Goal: Task Accomplishment & Management: Use online tool/utility

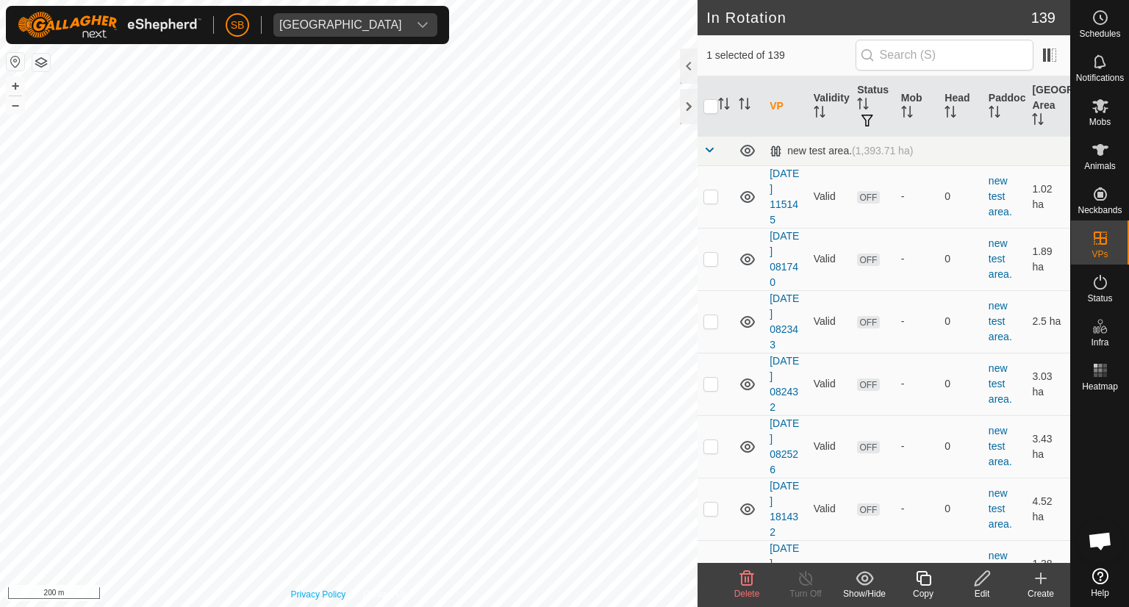
checkbox input "false"
click at [1104, 112] on icon at bounding box center [1100, 106] width 16 height 14
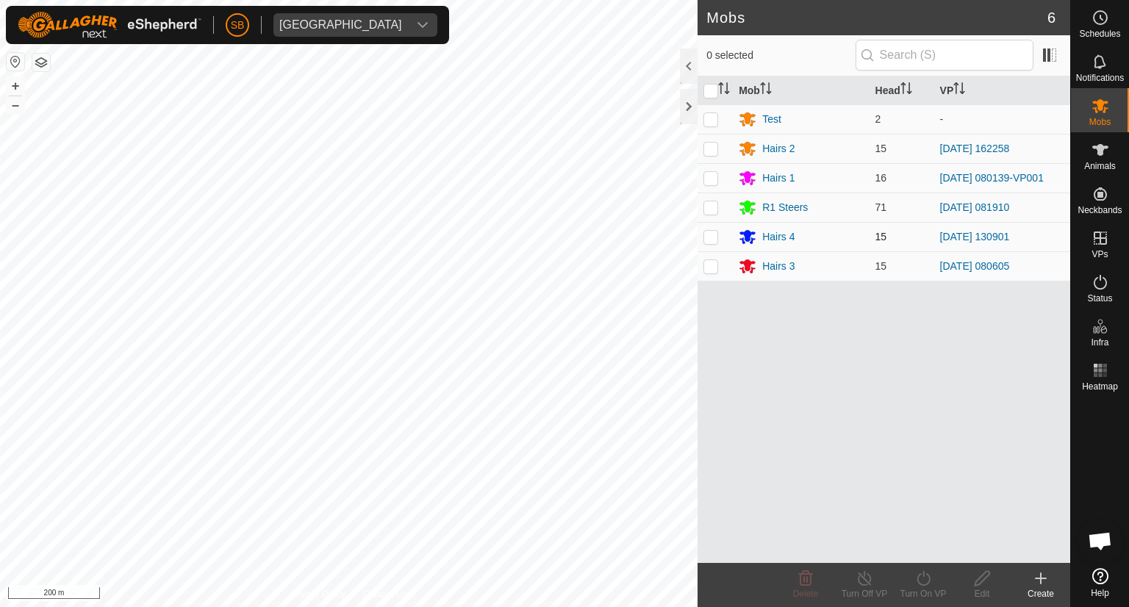
click at [711, 231] on p-checkbox at bounding box center [711, 237] width 15 height 12
checkbox input "true"
click at [920, 576] on icon at bounding box center [924, 579] width 18 height 18
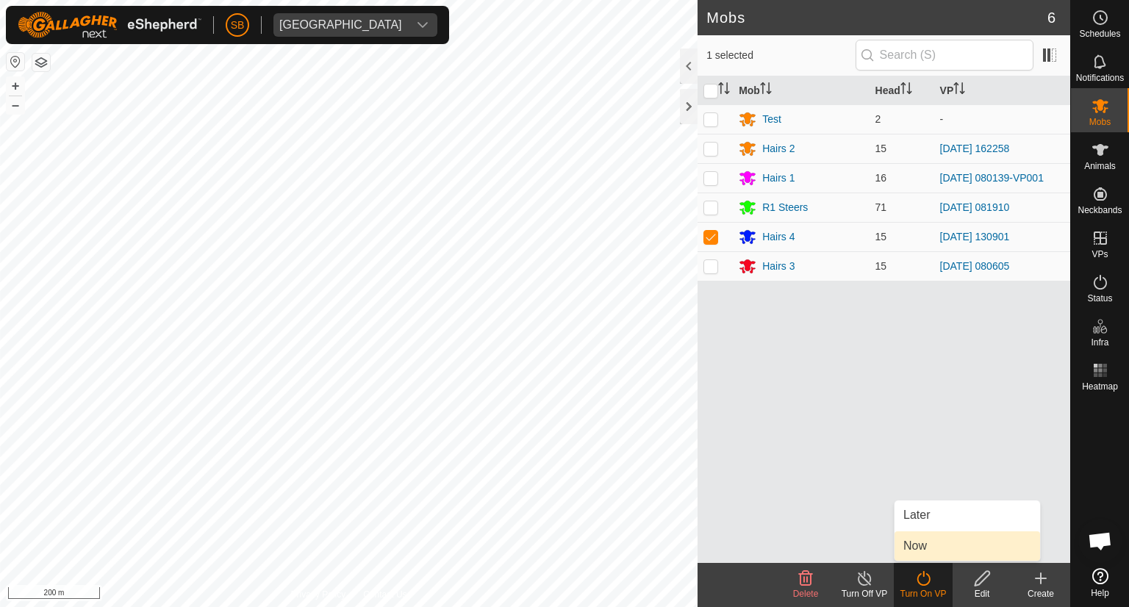
click at [922, 545] on link "Now" at bounding box center [968, 546] width 146 height 29
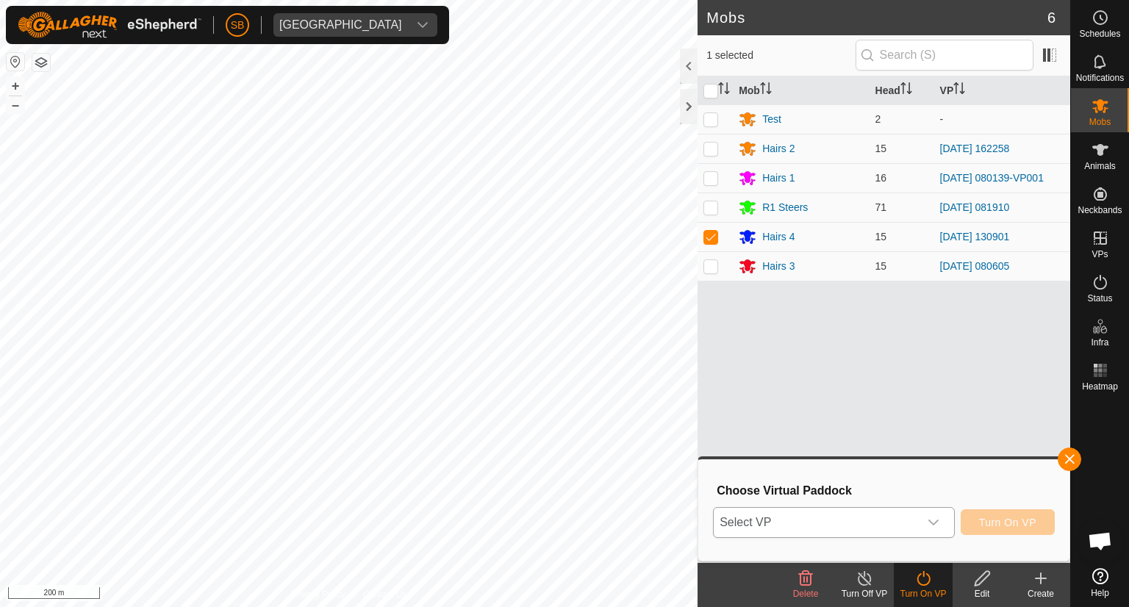
click at [931, 515] on div "dropdown trigger" at bounding box center [933, 522] width 29 height 29
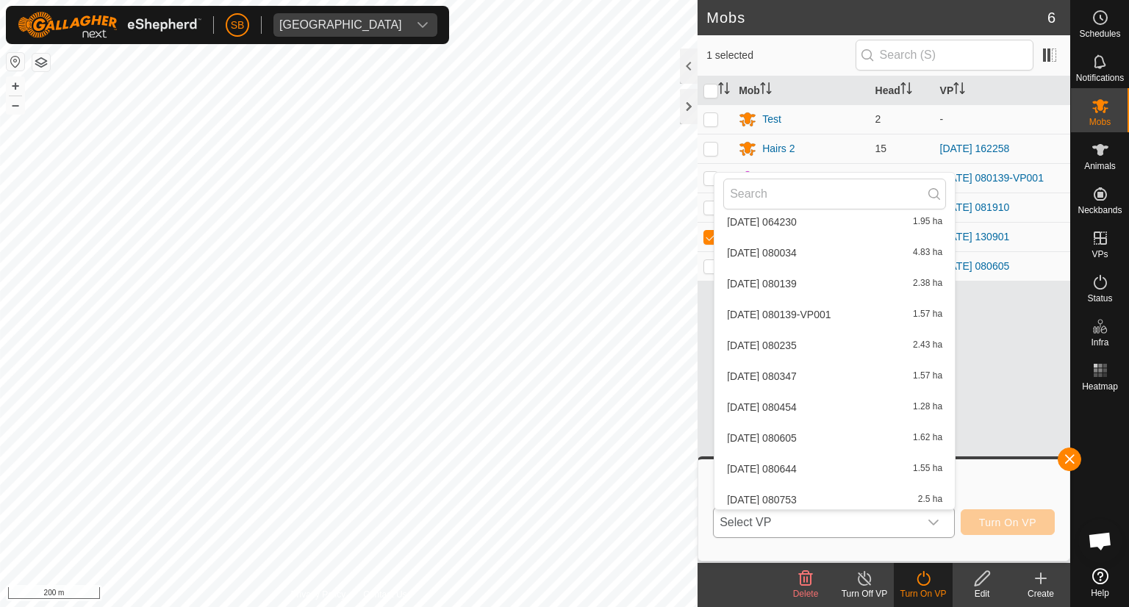
scroll to position [4030, 0]
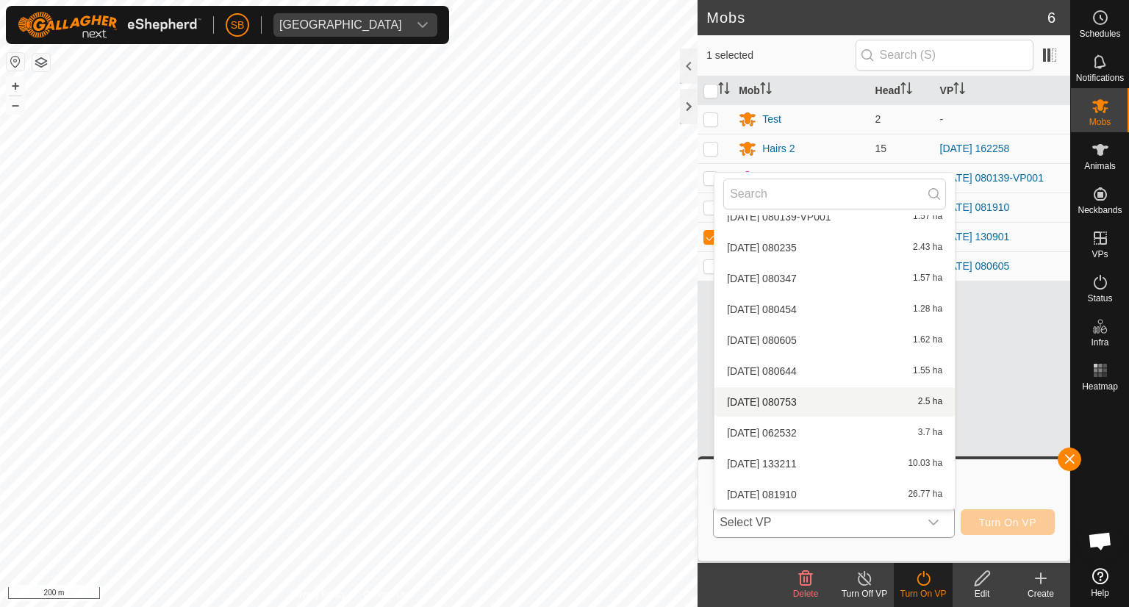
click at [809, 407] on li "[DATE] 080753 2.5 ha" at bounding box center [835, 401] width 240 height 29
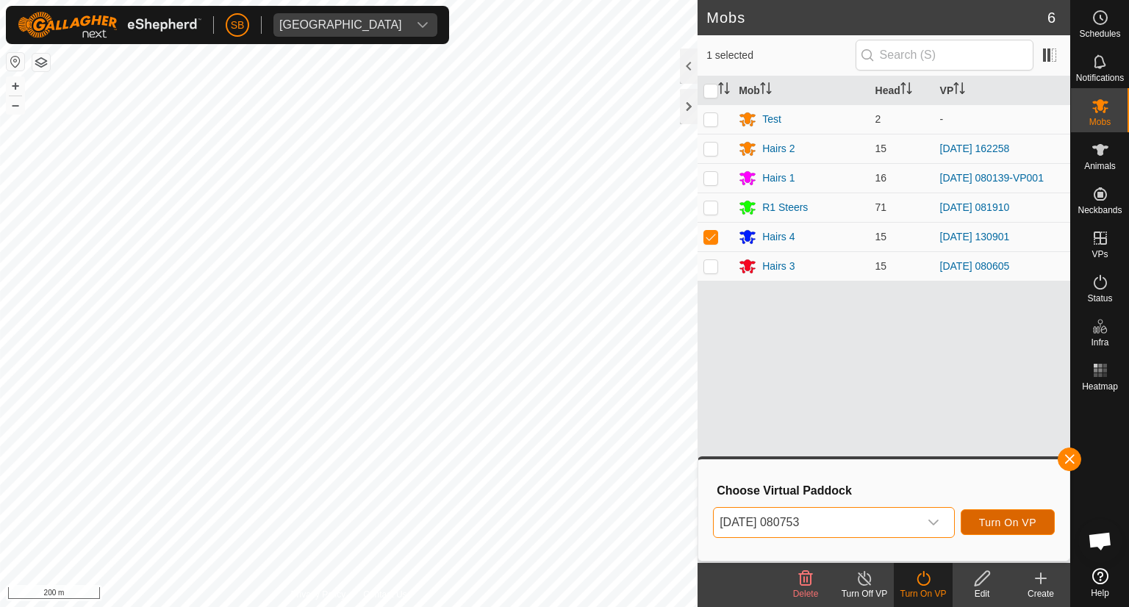
click at [997, 515] on button "Turn On VP" at bounding box center [1008, 522] width 94 height 26
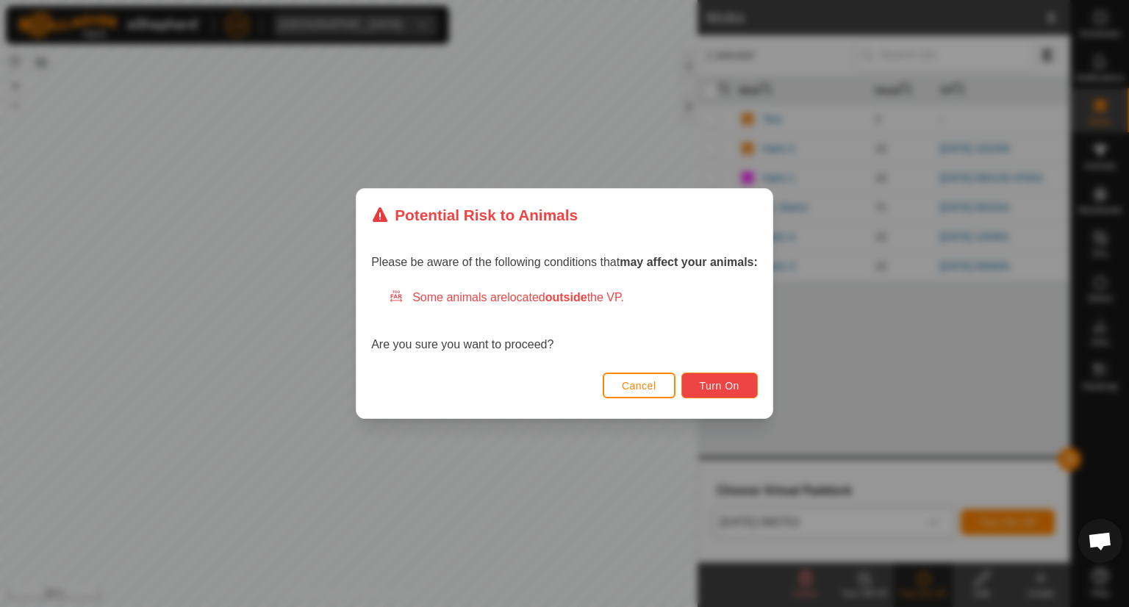
click at [729, 382] on span "Turn On" at bounding box center [720, 386] width 40 height 12
